Goal: Task Accomplishment & Management: Use online tool/utility

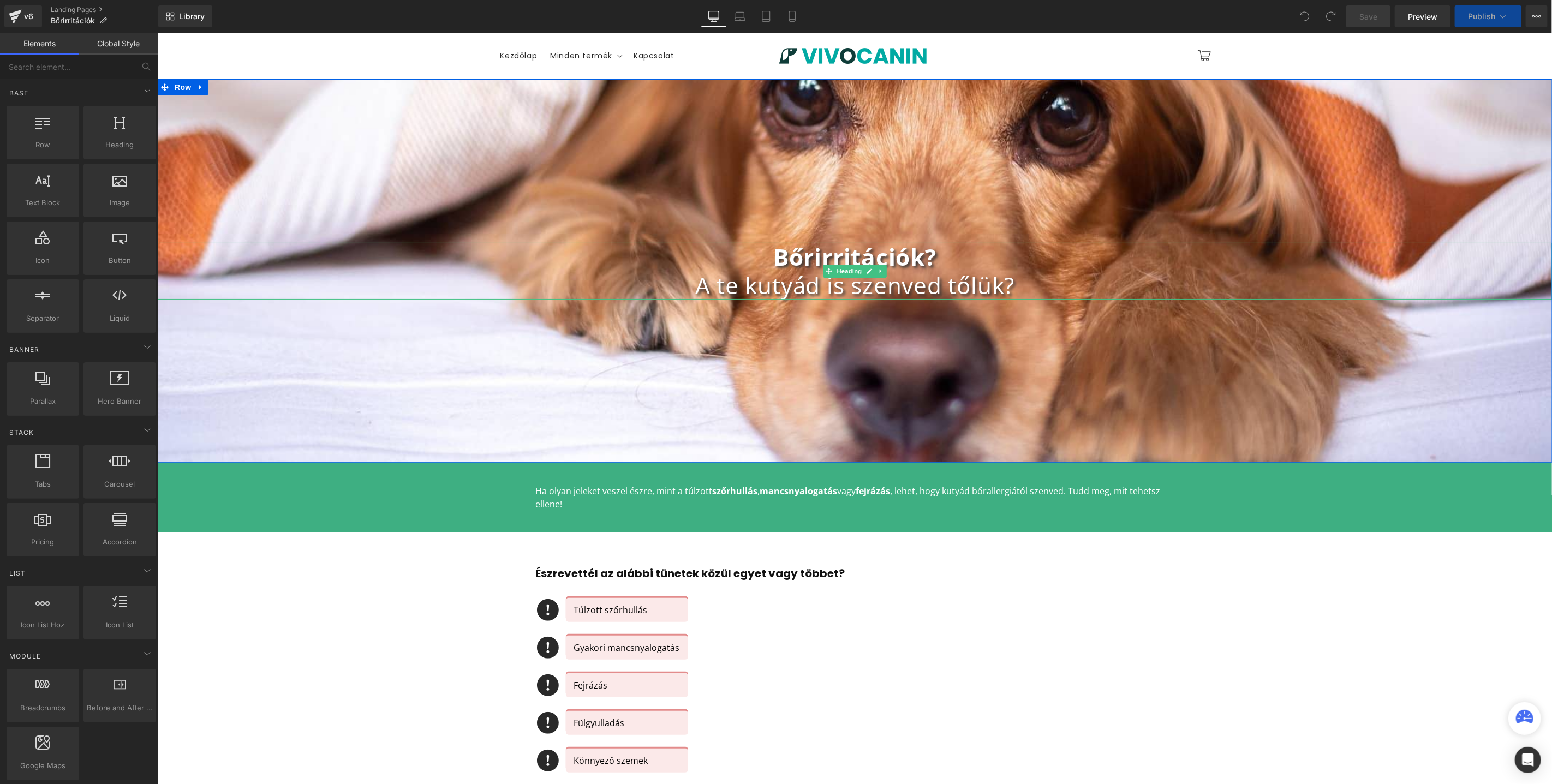
click at [857, 279] on h1 "A te kutyád is szenved tőlük?" at bounding box center [854, 284] width 1394 height 28
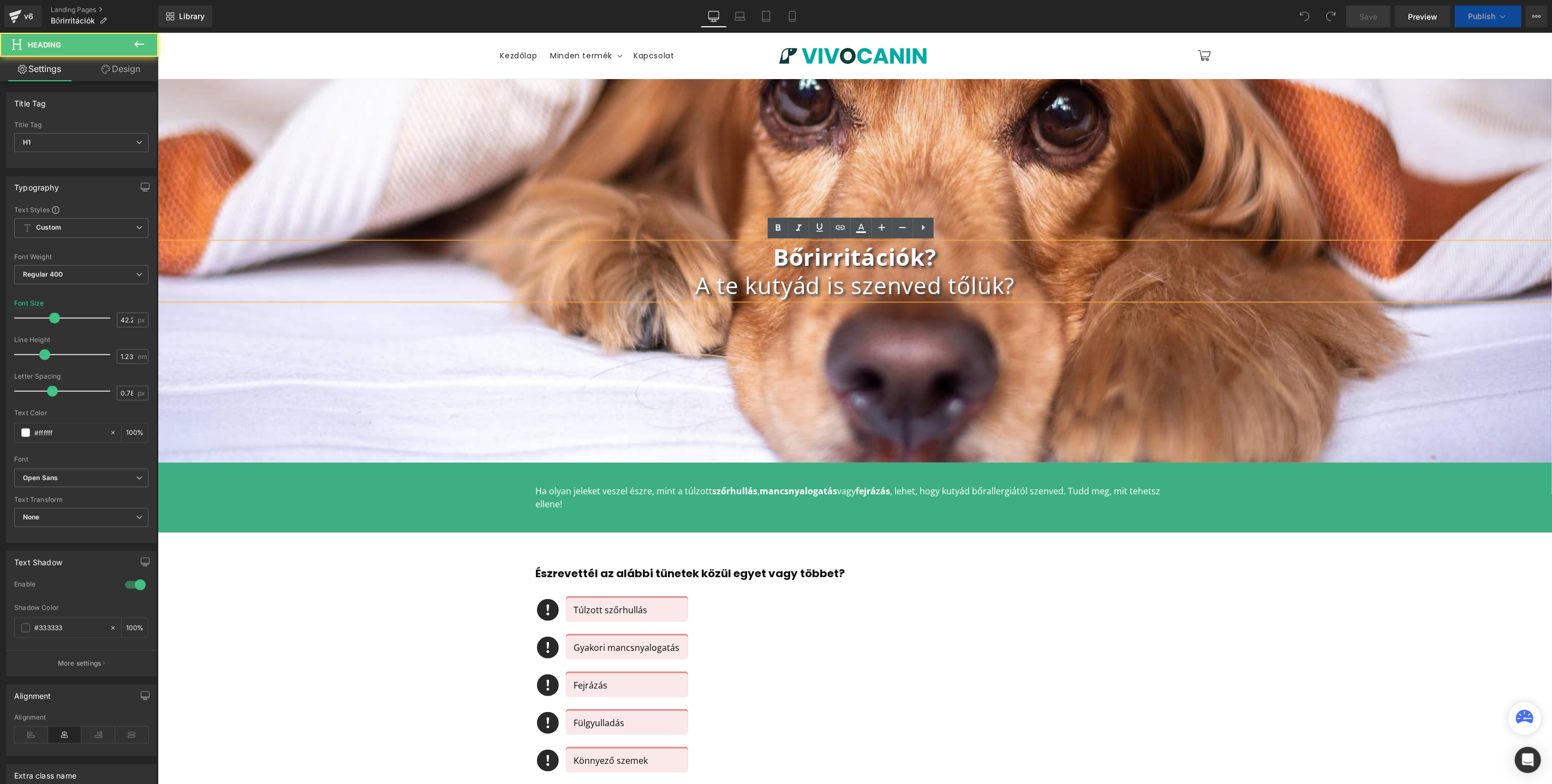
click at [857, 279] on h1 "A te kutyád is szenved tőlük?" at bounding box center [854, 284] width 1394 height 28
click at [800, 263] on strong "Bőrirritációk?" at bounding box center [854, 256] width 163 height 31
copy strong "Bőrirritációk"
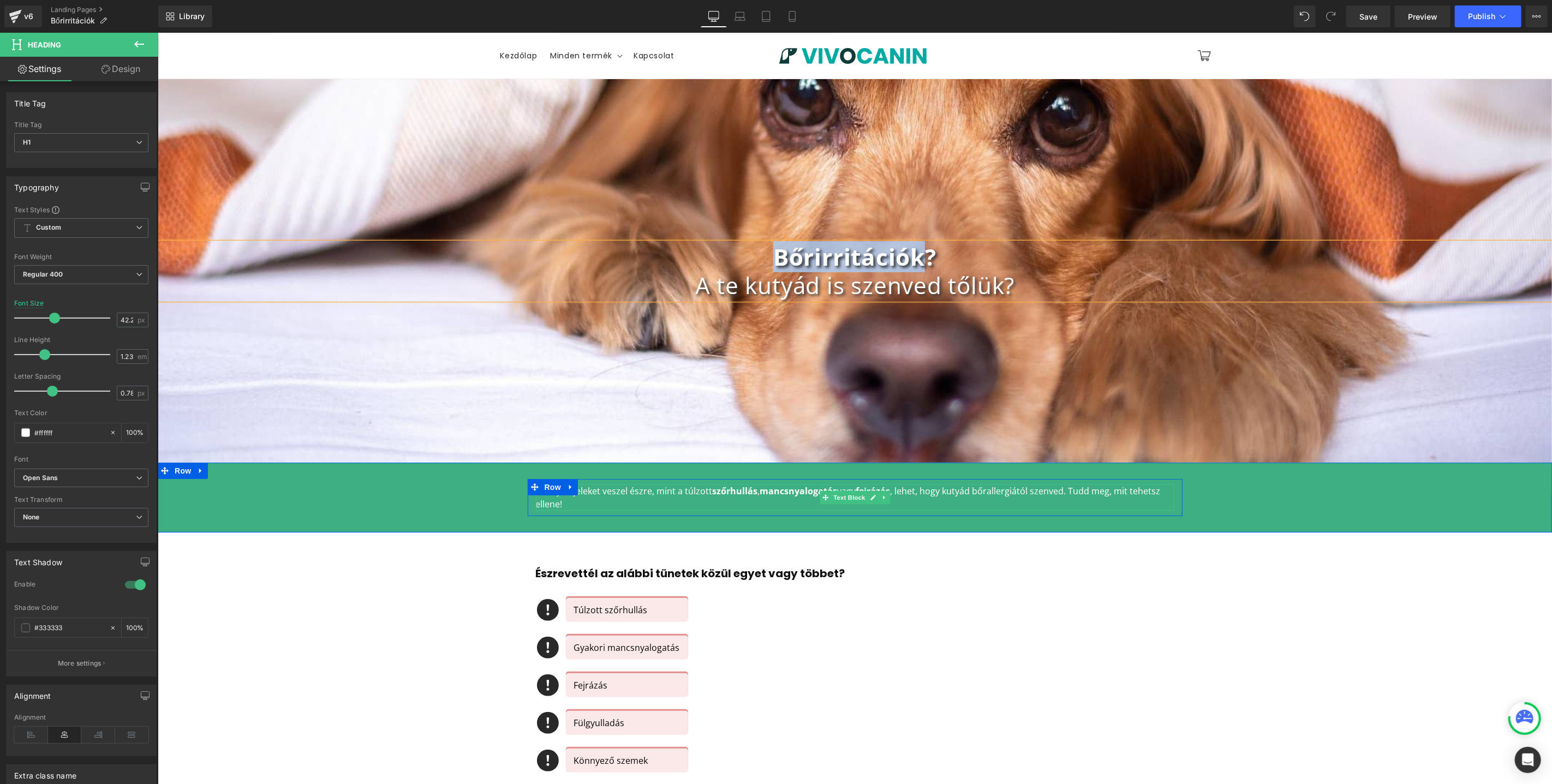
click at [558, 496] on p "Ha olyan jeleket veszel észre, mint a túlzott szőrhullás , mancsnyalogatás vagy…" at bounding box center [855, 496] width 639 height 26
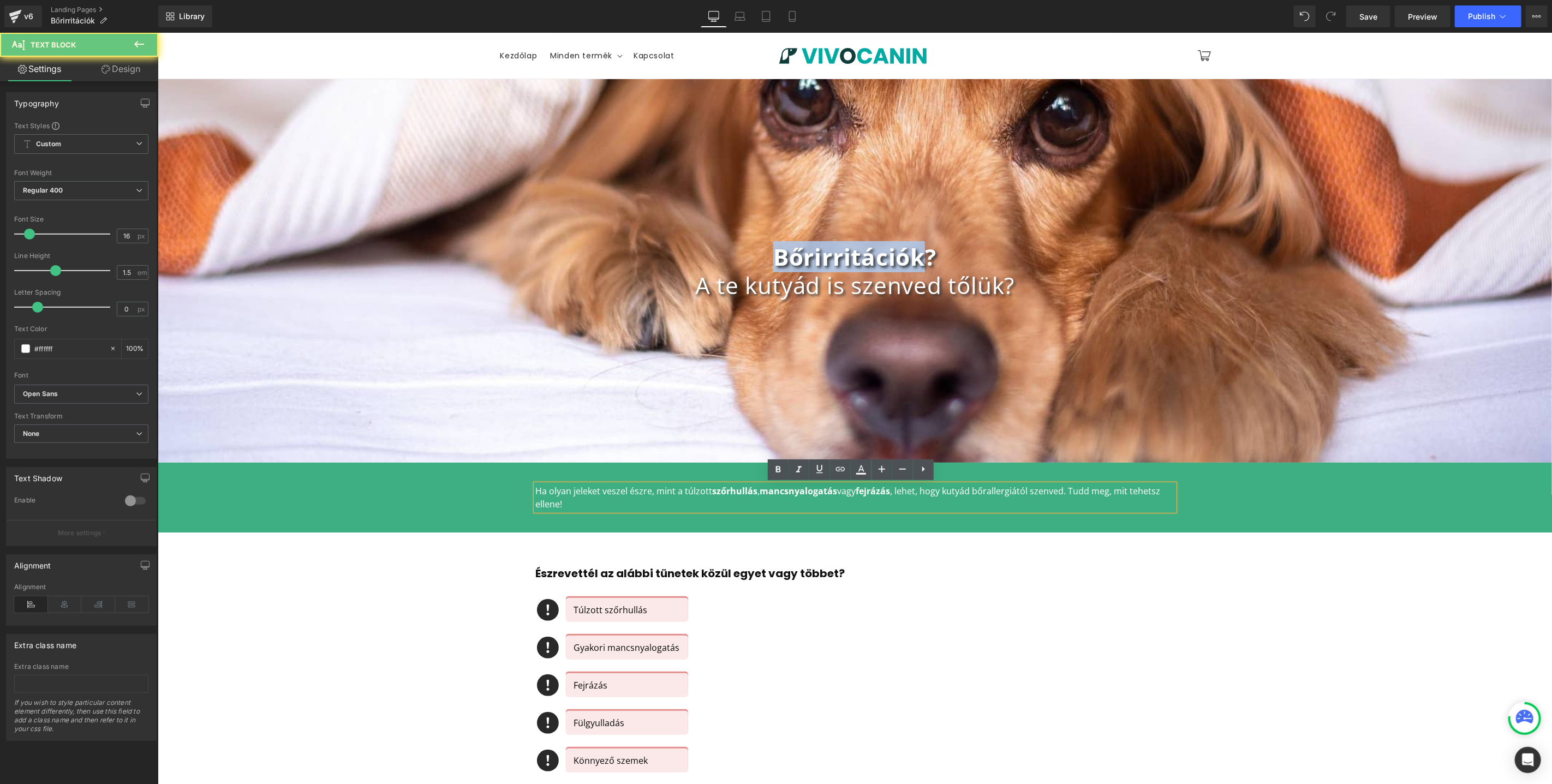
click at [558, 496] on p "Ha olyan jeleket veszel észre, mint a túlzott szőrhullás , mancsnyalogatás vagy…" at bounding box center [855, 496] width 639 height 26
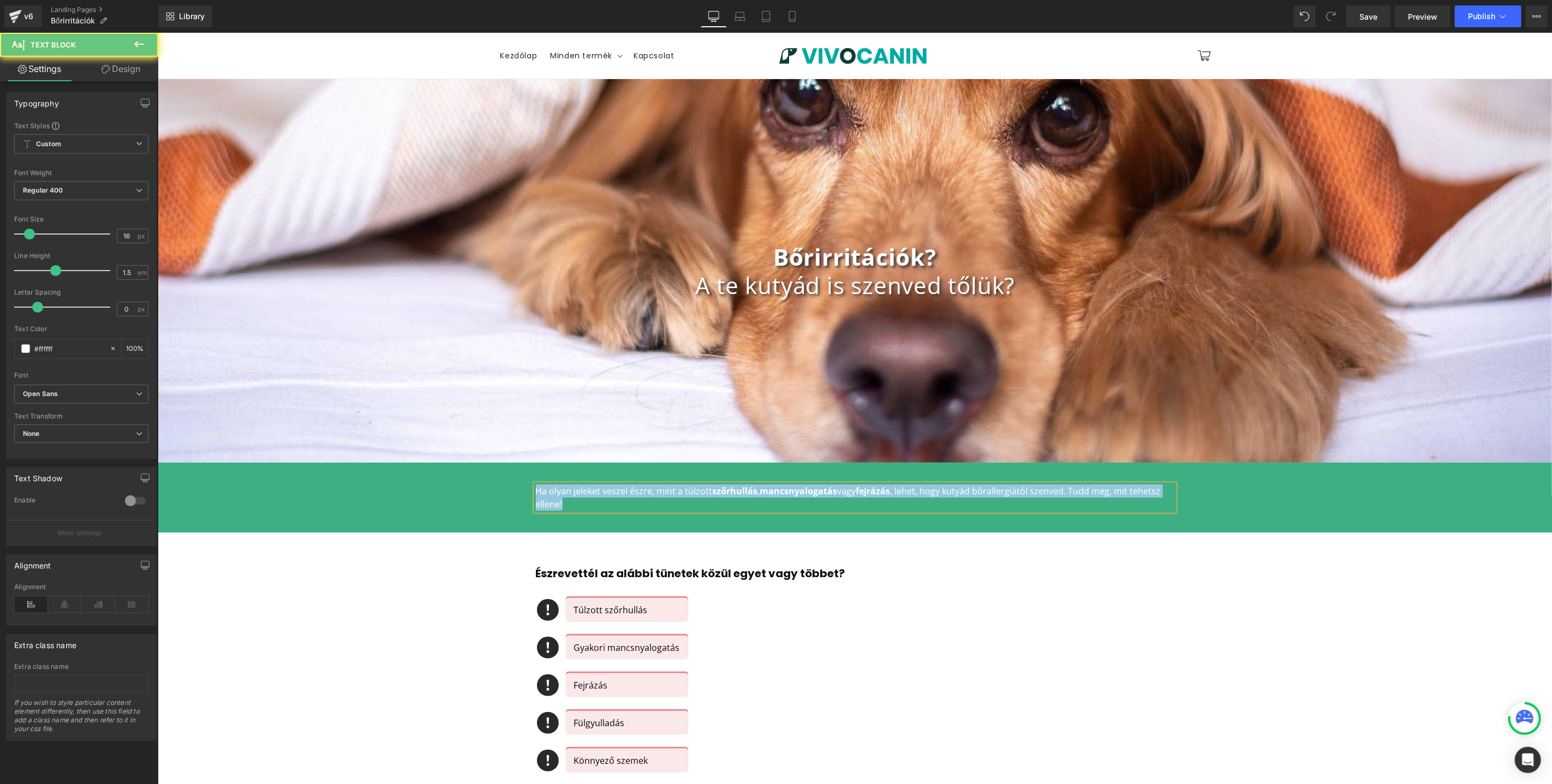
copy p "Ha olyan jeleket veszel észre, mint a túlzott szőrhullás , mancsnyalogatás vagy…"
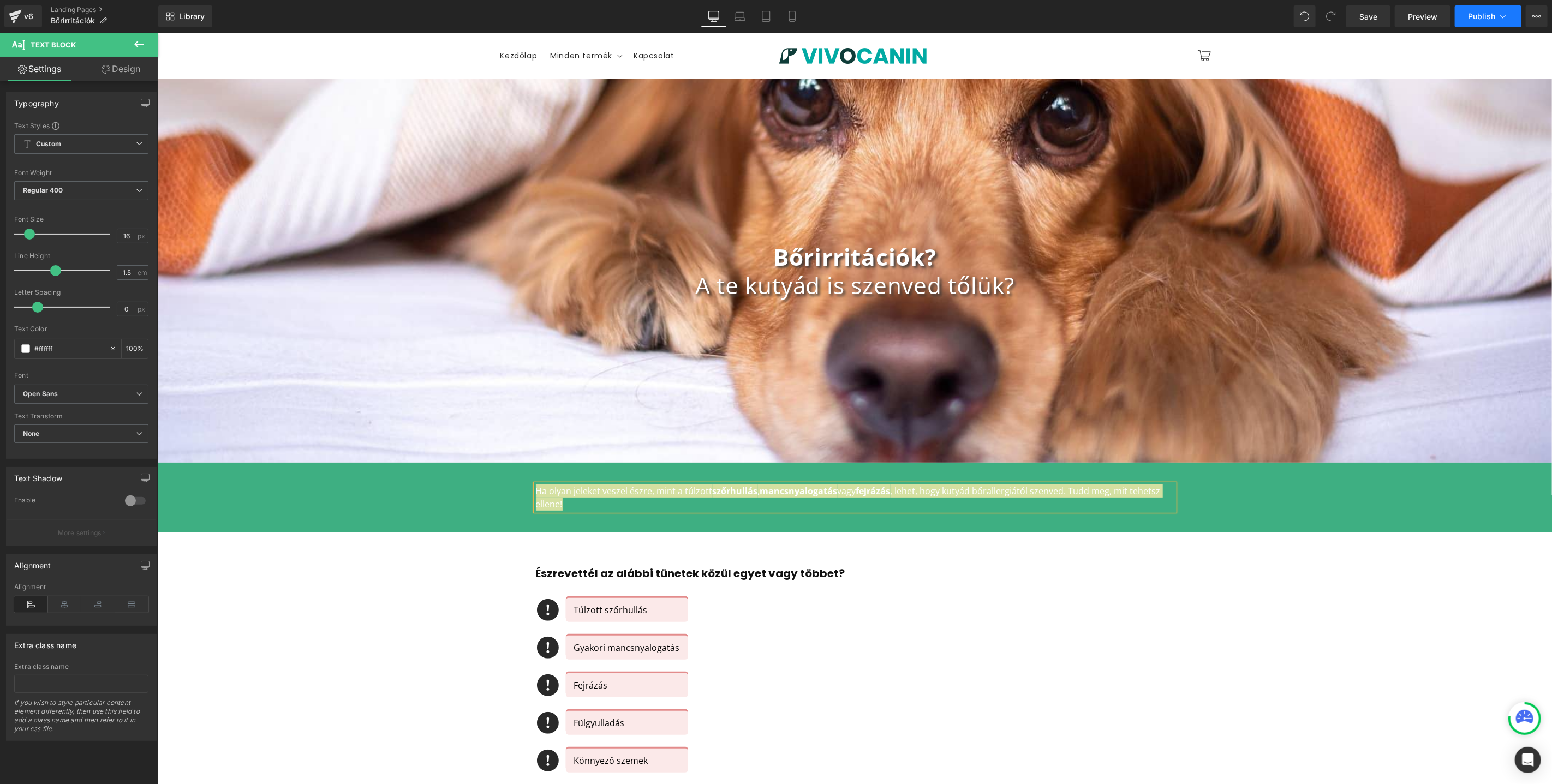
click at [1505, 17] on icon at bounding box center [1503, 16] width 11 height 11
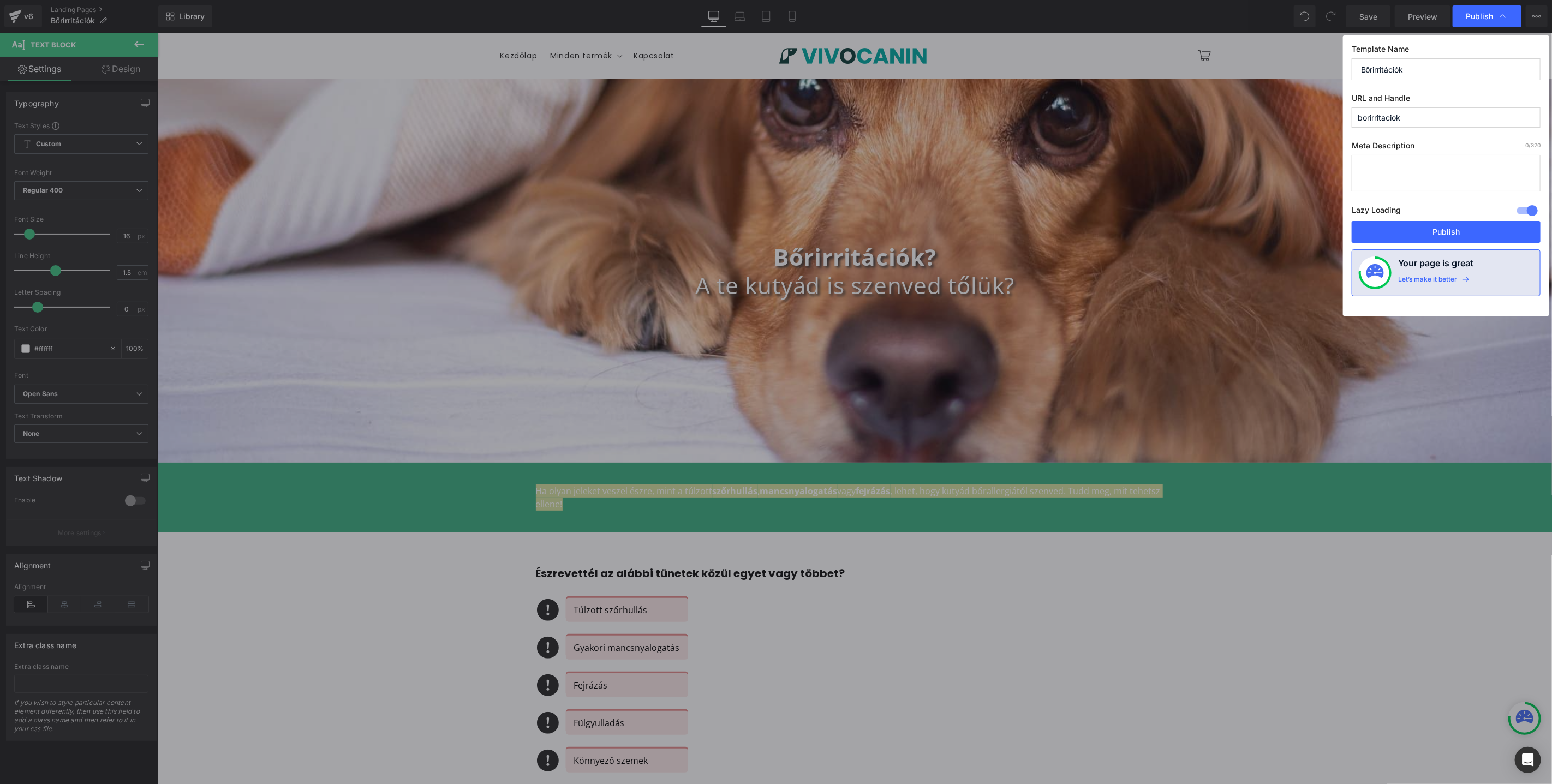
click at [1436, 75] on input "Bőrirritációk" at bounding box center [1446, 69] width 189 height 22
click at [1403, 73] on input "Bőrirritációk" at bounding box center [1446, 69] width 189 height 22
click at [1392, 73] on input "Bőrirritációk" at bounding box center [1446, 69] width 189 height 22
type input "[MEDICAL_DATA]"
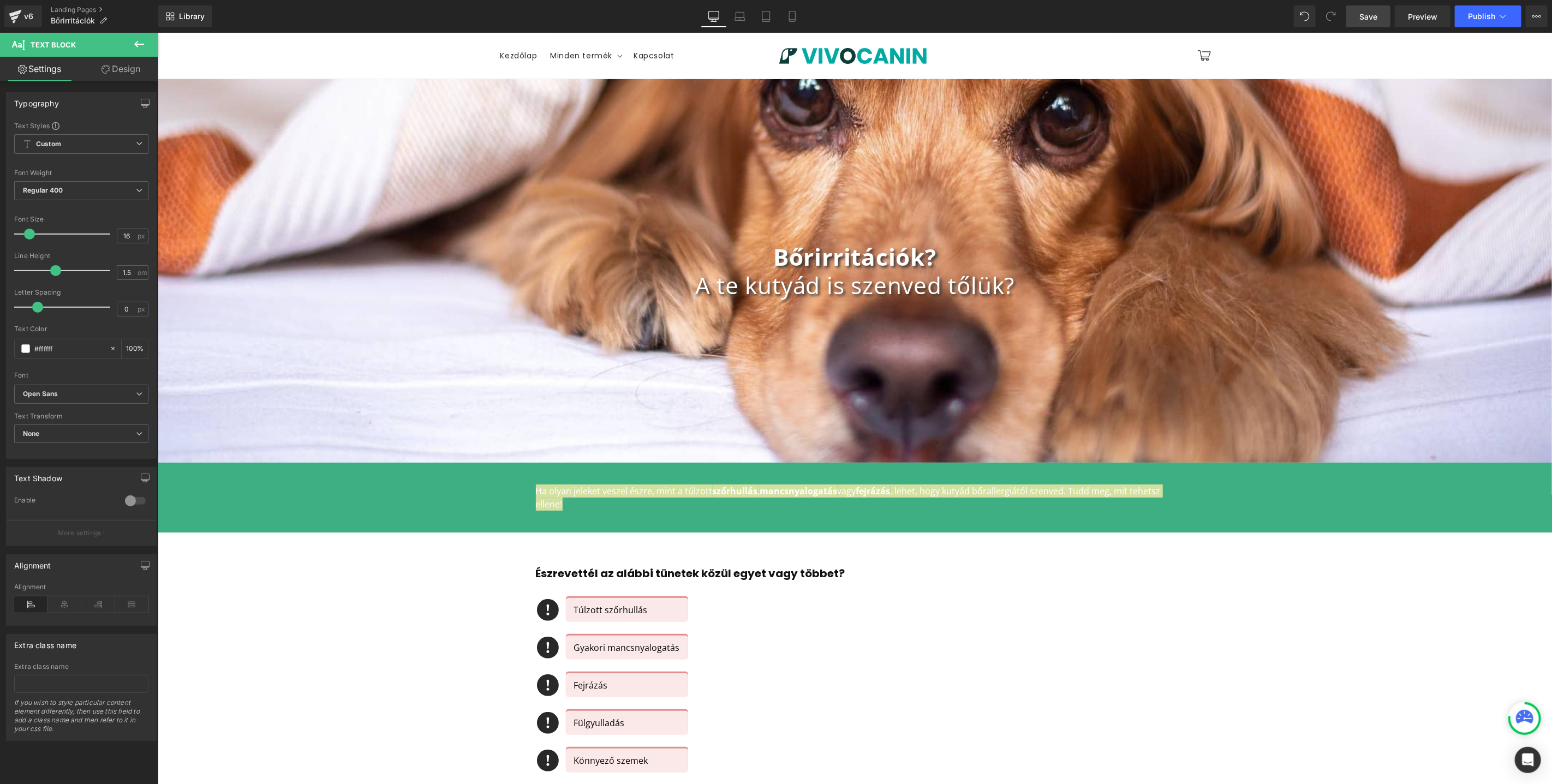
click at [1369, 21] on span "Save" at bounding box center [1368, 16] width 18 height 11
click at [1538, 19] on icon at bounding box center [1536, 16] width 8 height 8
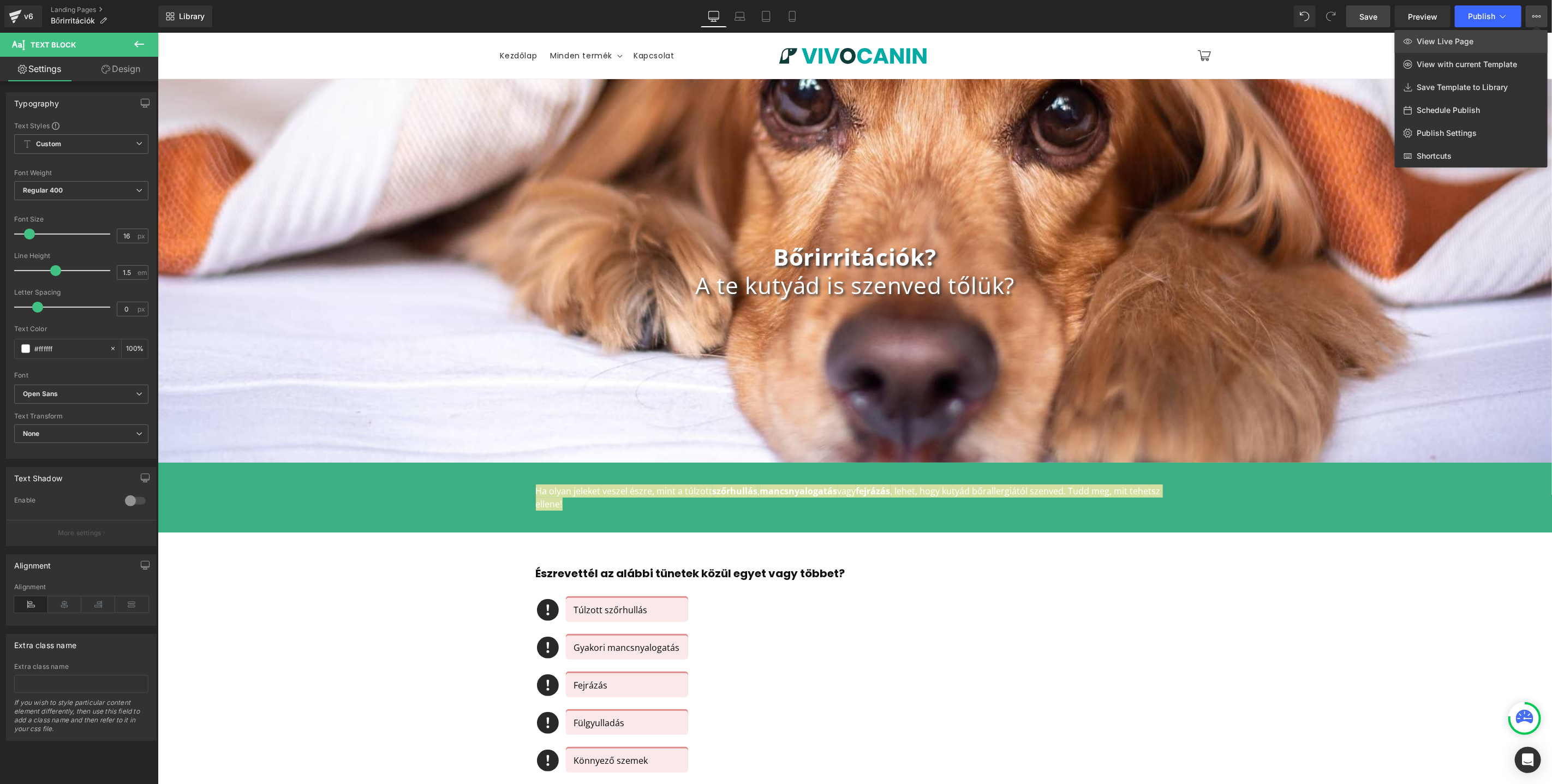
click at [1428, 33] on link "View Live Page" at bounding box center [1471, 42] width 153 height 23
